Goal: Use online tool/utility: Utilize a website feature to perform a specific function

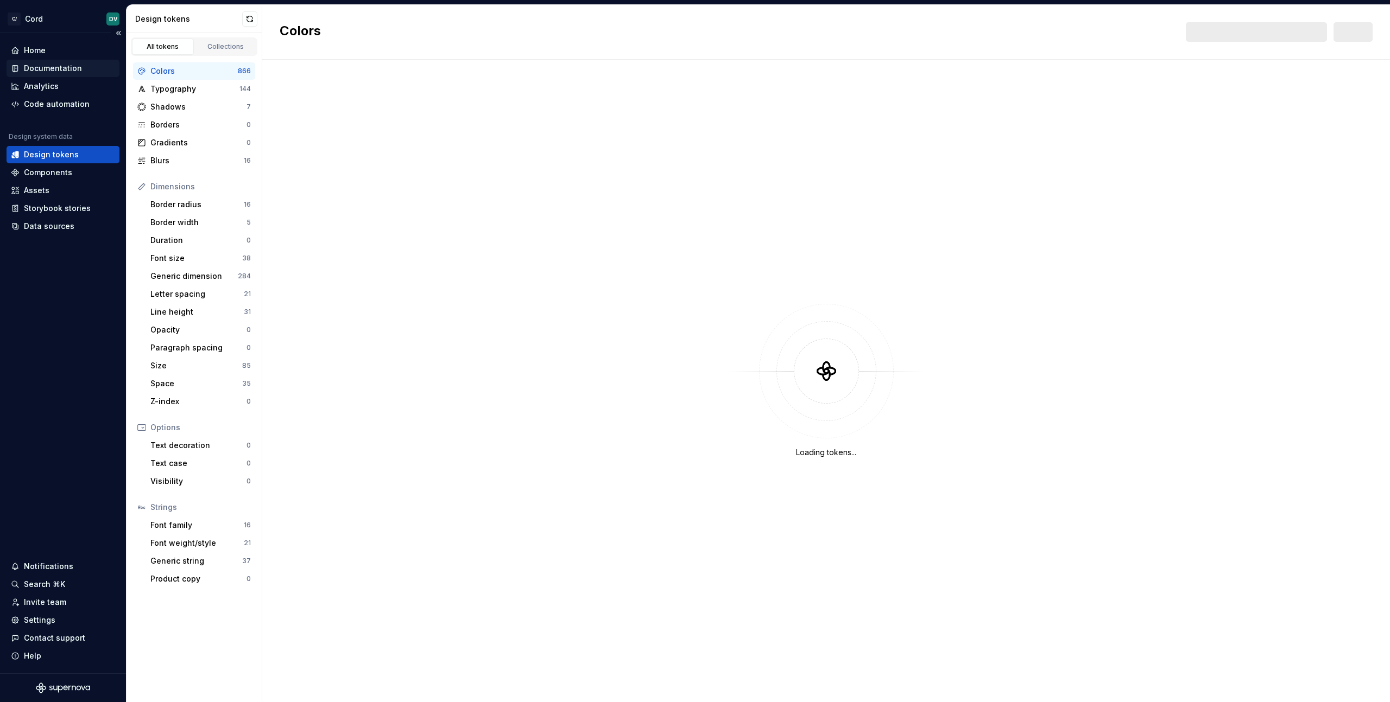
click at [62, 66] on div "Documentation" at bounding box center [53, 68] width 58 height 11
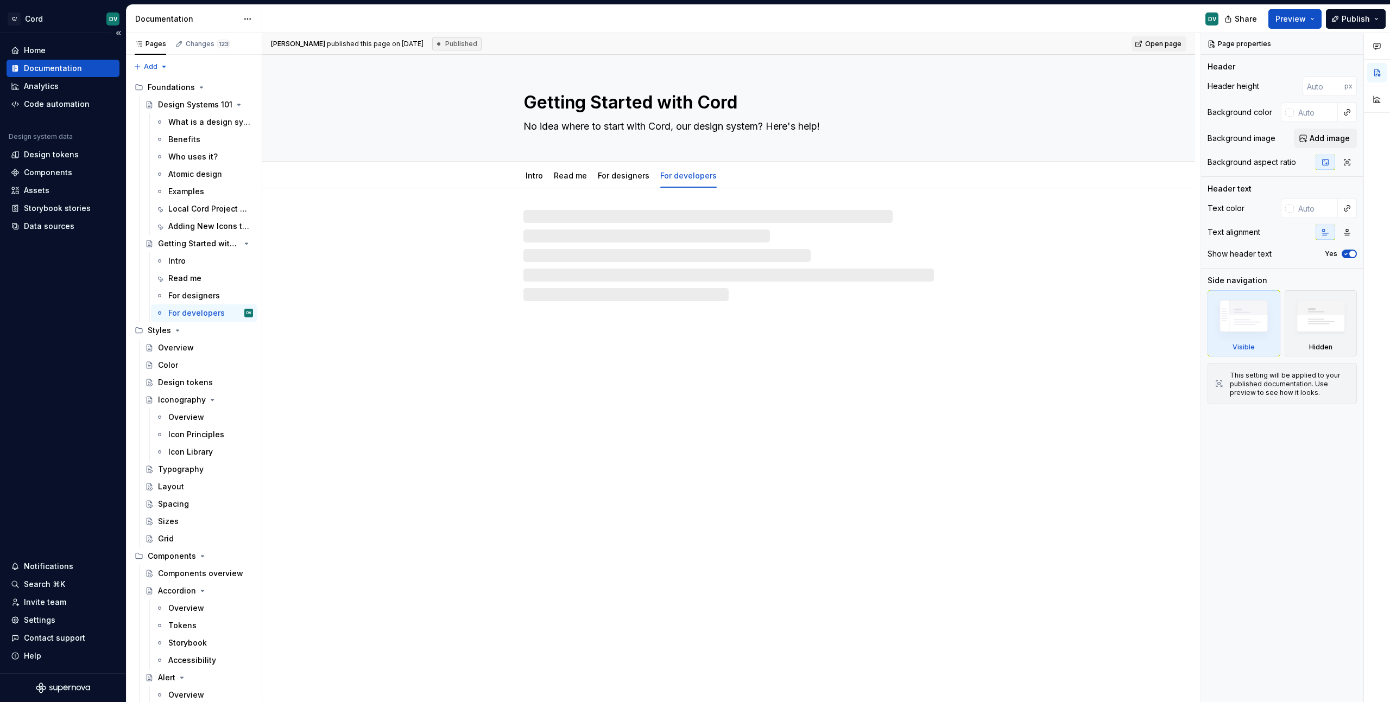
type textarea "*"
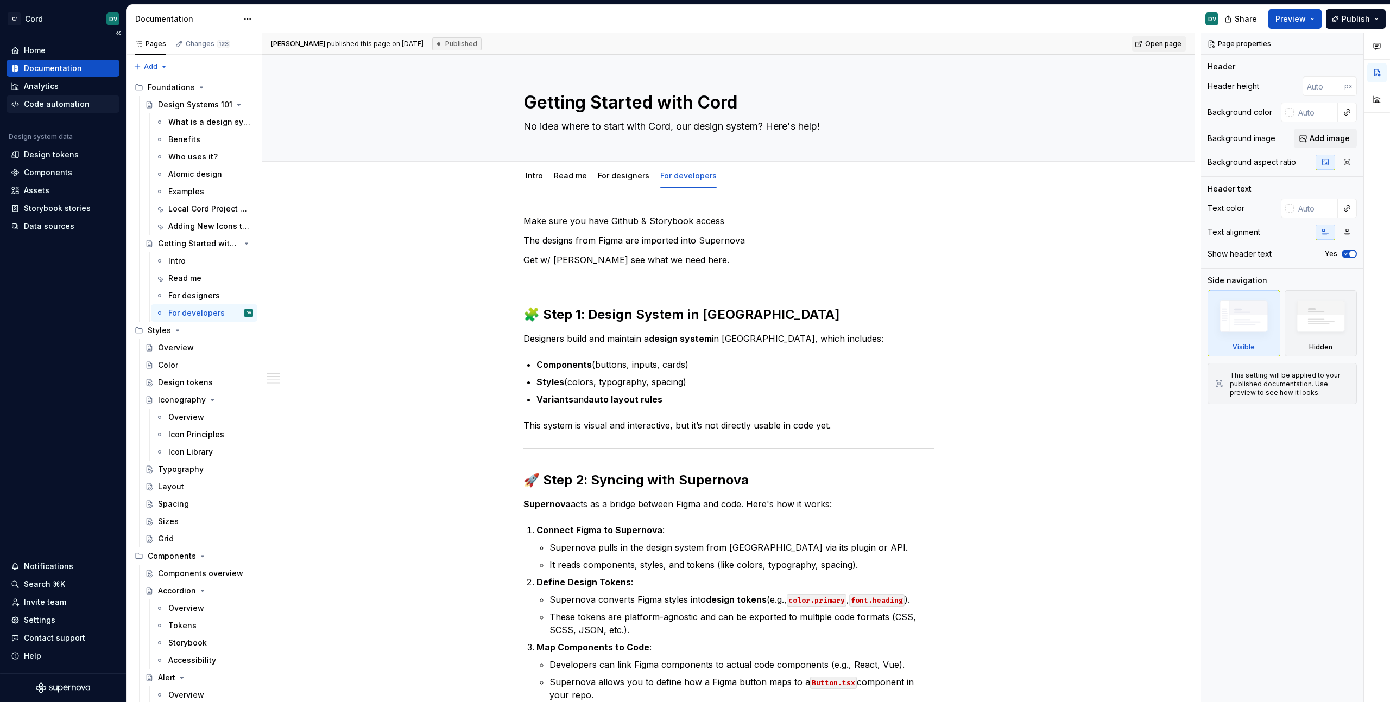
click at [58, 103] on div "Code automation" at bounding box center [57, 104] width 66 height 11
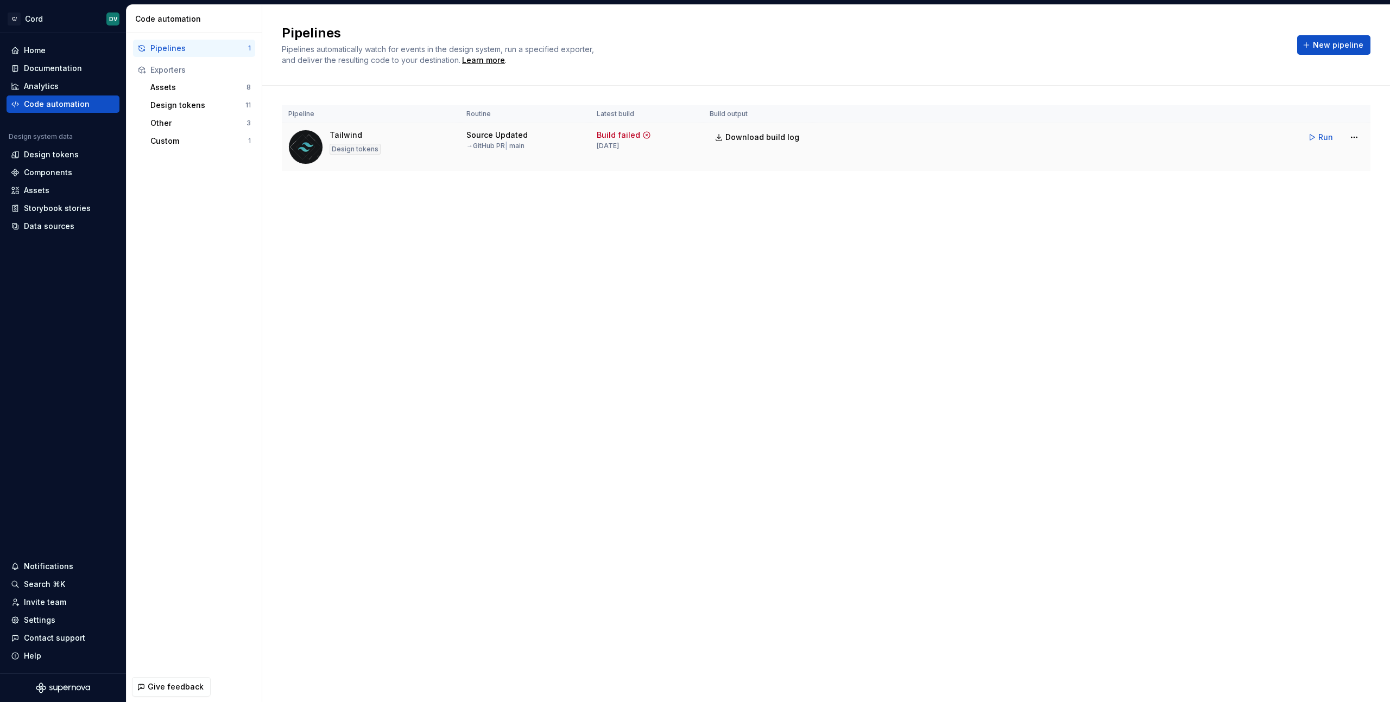
click at [348, 132] on div "Tailwind" at bounding box center [346, 135] width 33 height 11
click at [1356, 138] on html "C/ Cord DV Home Documentation Analytics Code automation Design system data Desi…" at bounding box center [695, 351] width 1390 height 702
click at [1341, 159] on div "Edit pipeline" at bounding box center [1340, 160] width 93 height 11
